Goal: Task Accomplishment & Management: Use online tool/utility

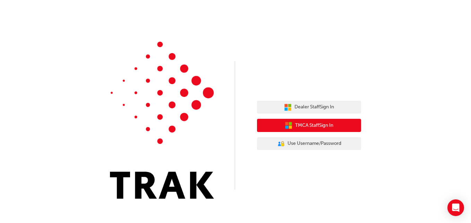
click at [339, 126] on button "TMCA Staff Sign In" at bounding box center [309, 125] width 104 height 13
click at [323, 125] on span "TMCA Staff Sign In" at bounding box center [314, 125] width 38 height 8
click at [322, 122] on span "TMCA Staff Sign In" at bounding box center [314, 125] width 38 height 8
click at [324, 123] on span "TMCA Staff Sign In" at bounding box center [314, 125] width 38 height 8
